Goal: Information Seeking & Learning: Check status

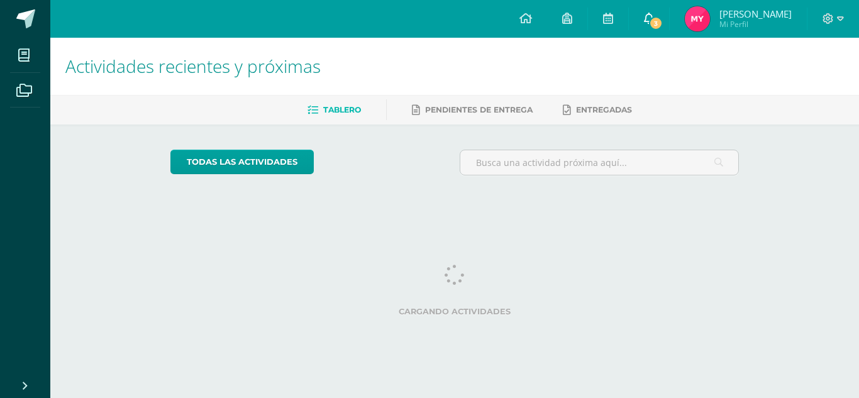
click at [644, 15] on icon at bounding box center [649, 18] width 10 height 11
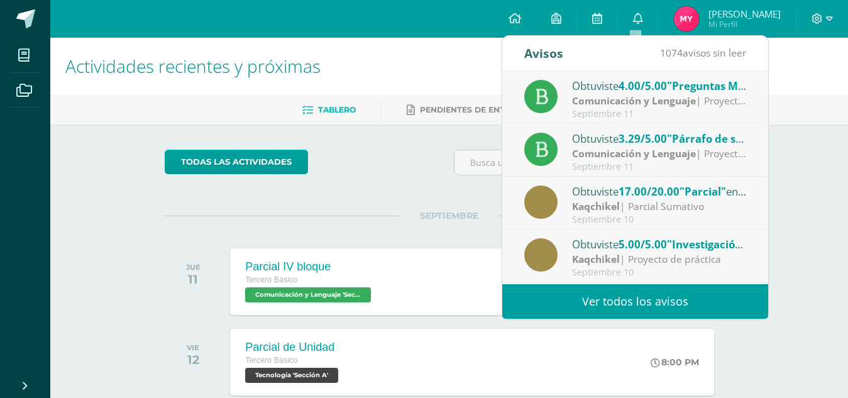
click at [778, 113] on ul "Tablero Pendientes de entrega Entregadas" at bounding box center [464, 109] width 798 height 21
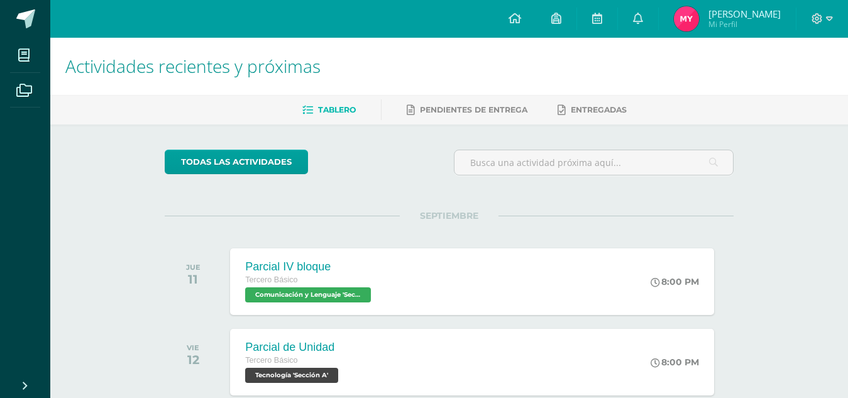
click at [686, 28] on img at bounding box center [686, 18] width 25 height 25
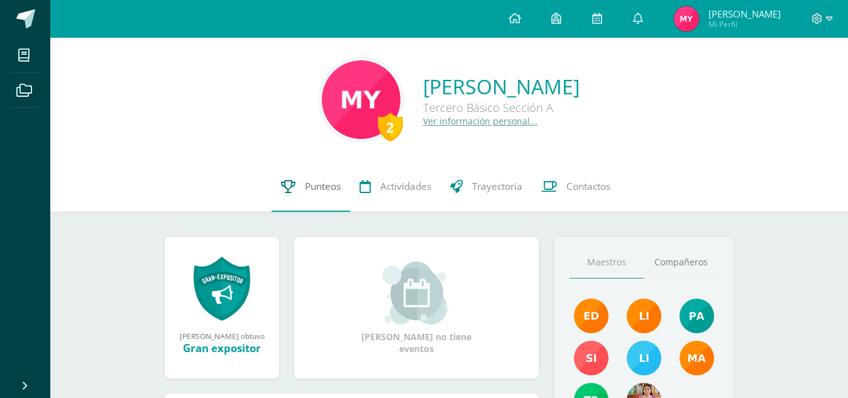
click at [304, 179] on link "Punteos" at bounding box center [311, 187] width 79 height 50
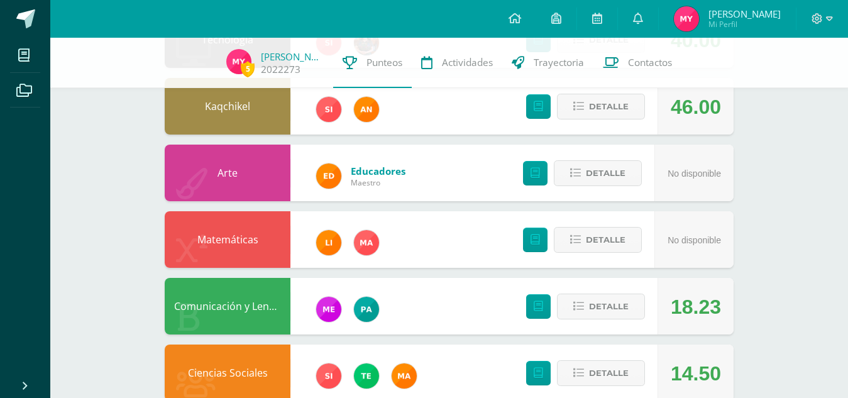
scroll to position [387, 0]
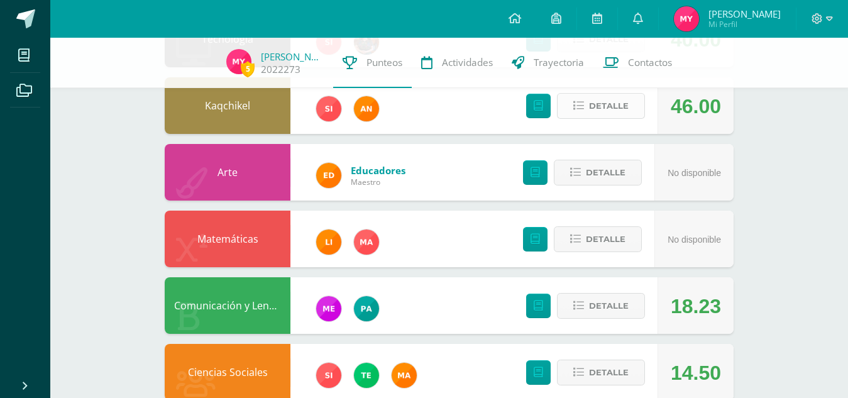
click at [588, 102] on button "Detalle" at bounding box center [601, 106] width 88 height 26
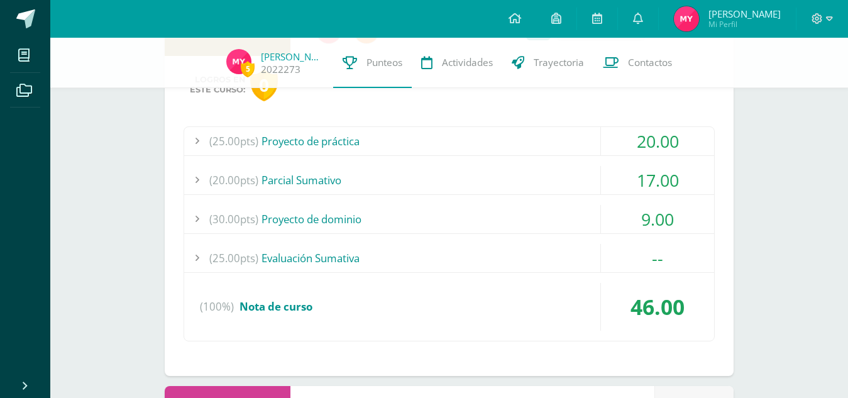
scroll to position [466, 0]
click at [629, 190] on div "17.00" at bounding box center [657, 179] width 113 height 28
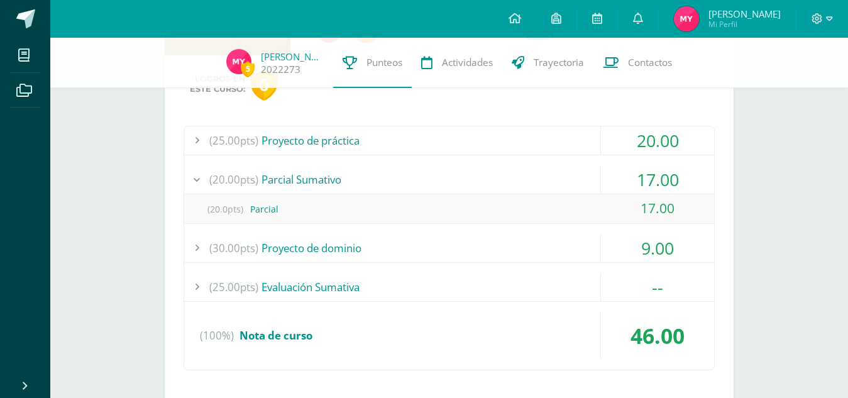
click at [629, 190] on div "17.00" at bounding box center [657, 179] width 113 height 28
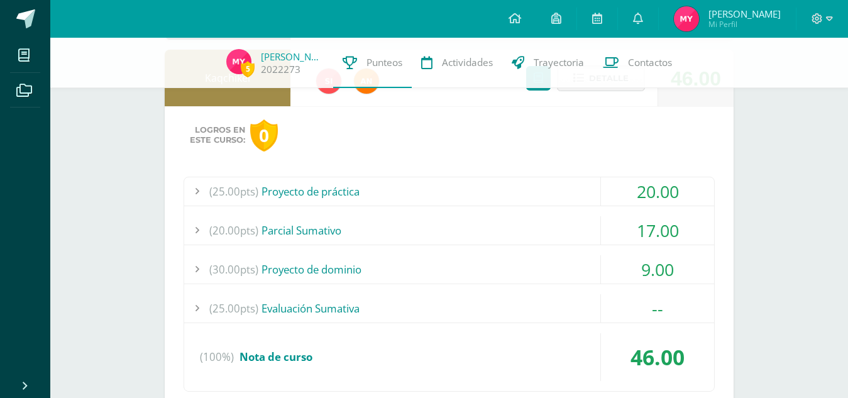
scroll to position [378, 0]
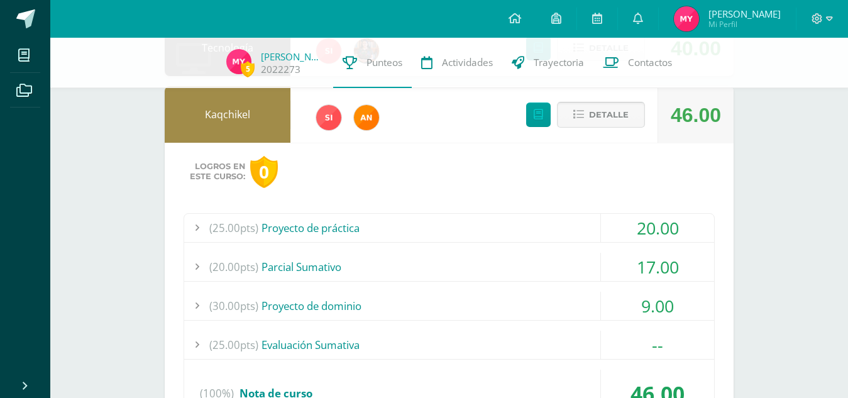
click at [625, 115] on span "Detalle" at bounding box center [609, 114] width 40 height 23
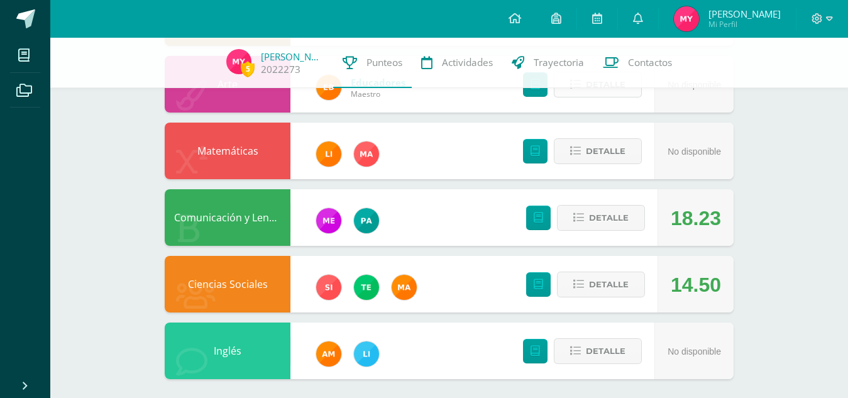
scroll to position [481, 0]
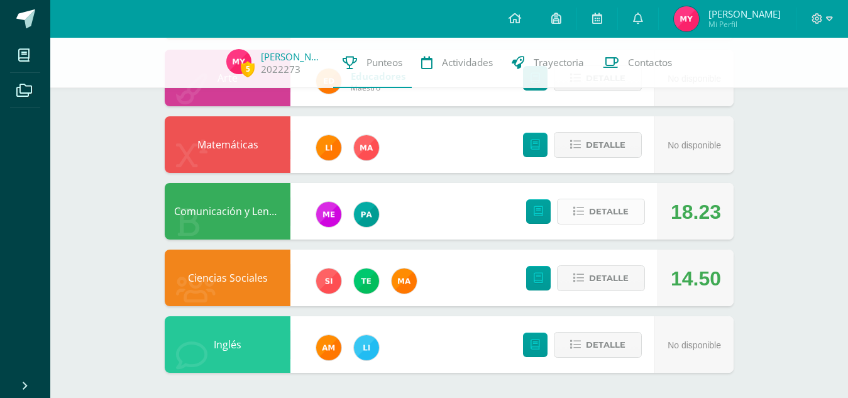
click at [597, 219] on span "Detalle" at bounding box center [609, 211] width 40 height 23
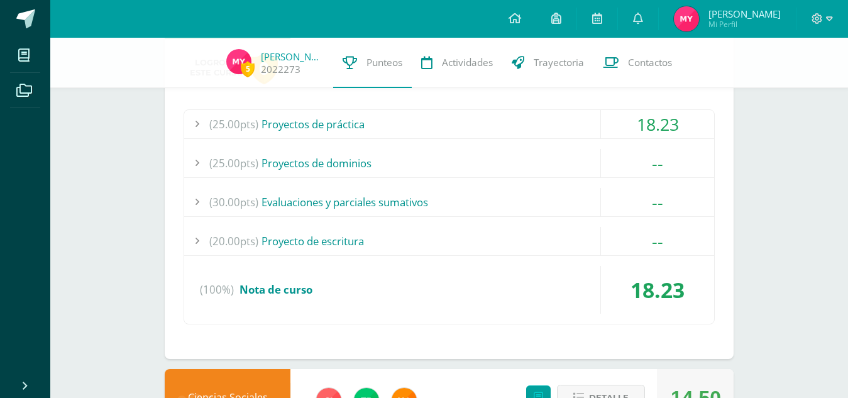
scroll to position [684, 0]
